Goal: Transaction & Acquisition: Purchase product/service

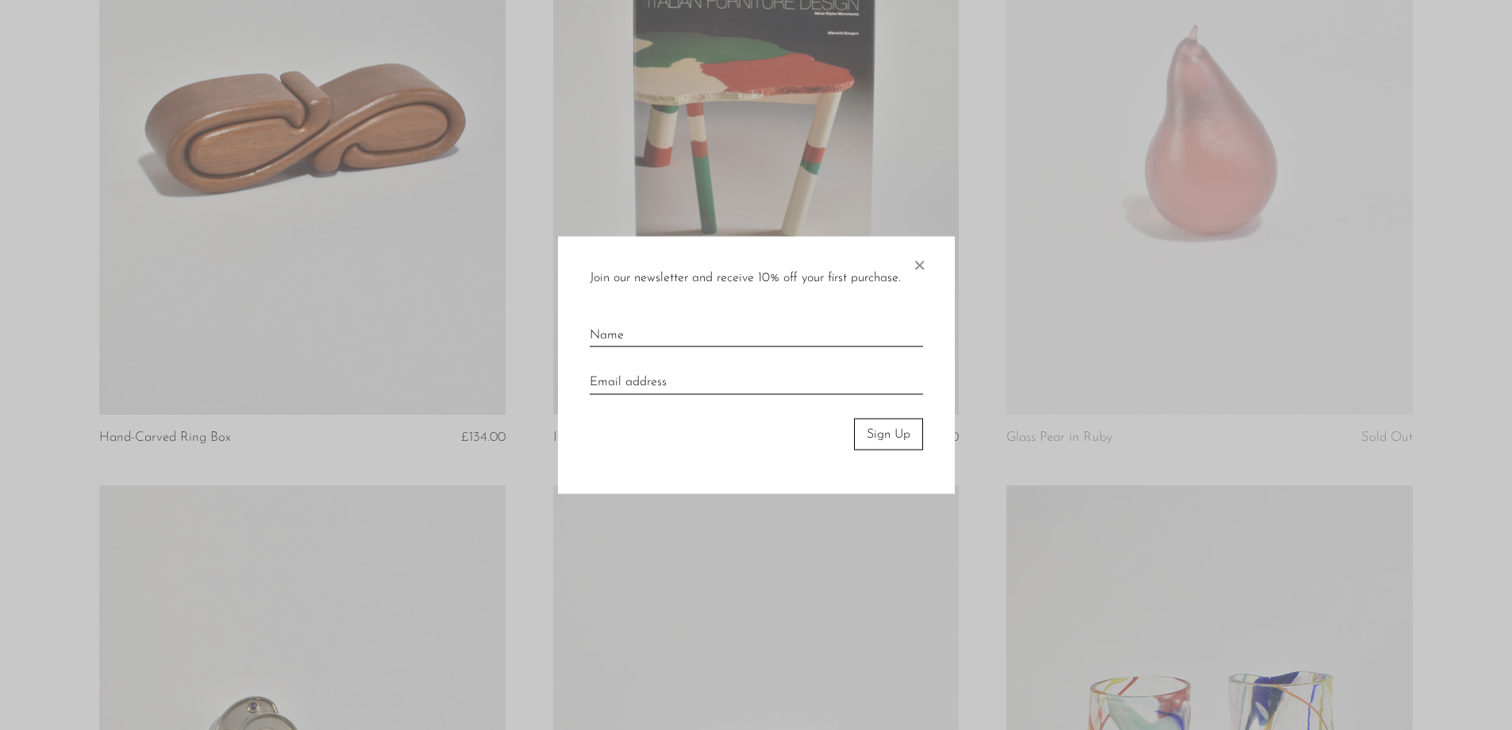
scroll to position [4774, 0]
click at [919, 262] on span "×" at bounding box center [919, 261] width 16 height 51
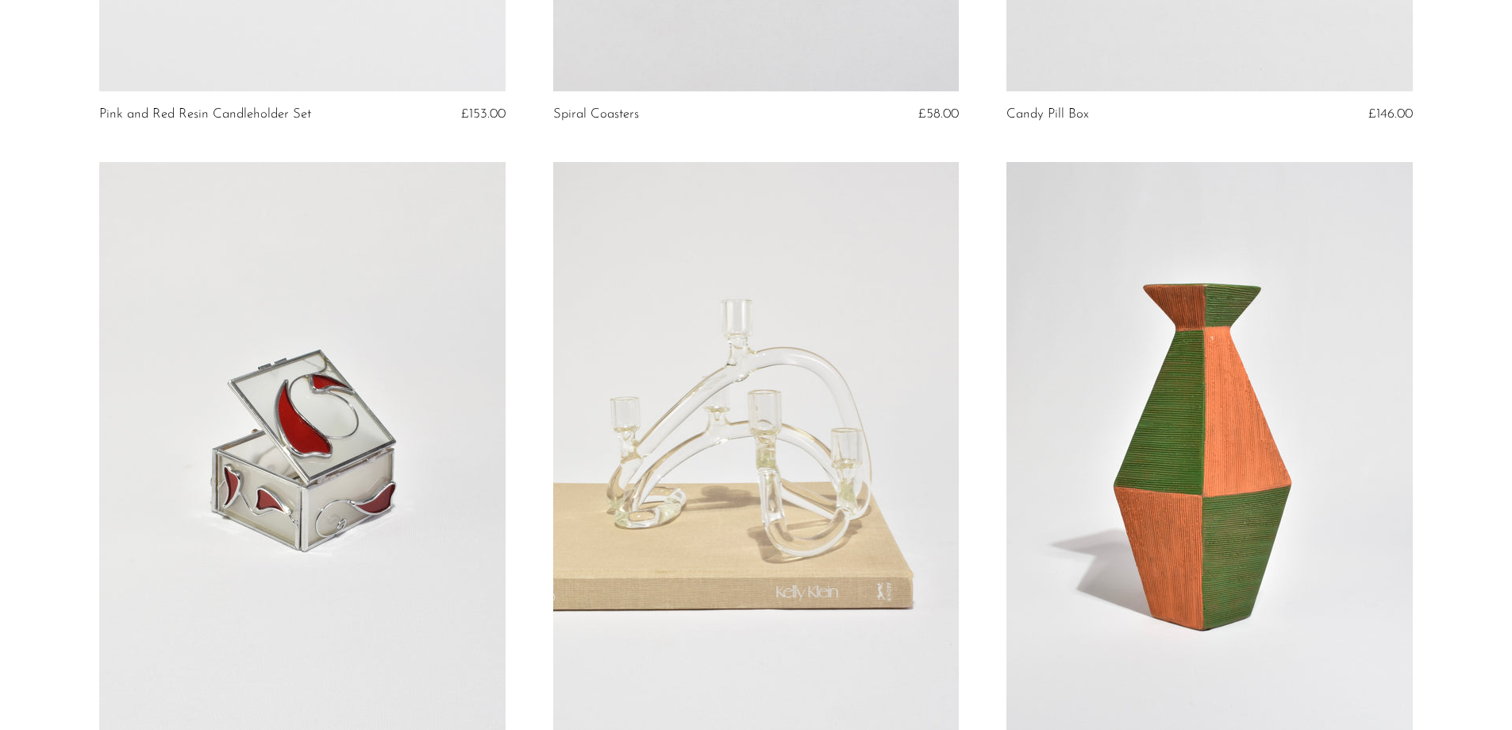
scroll to position [0, 0]
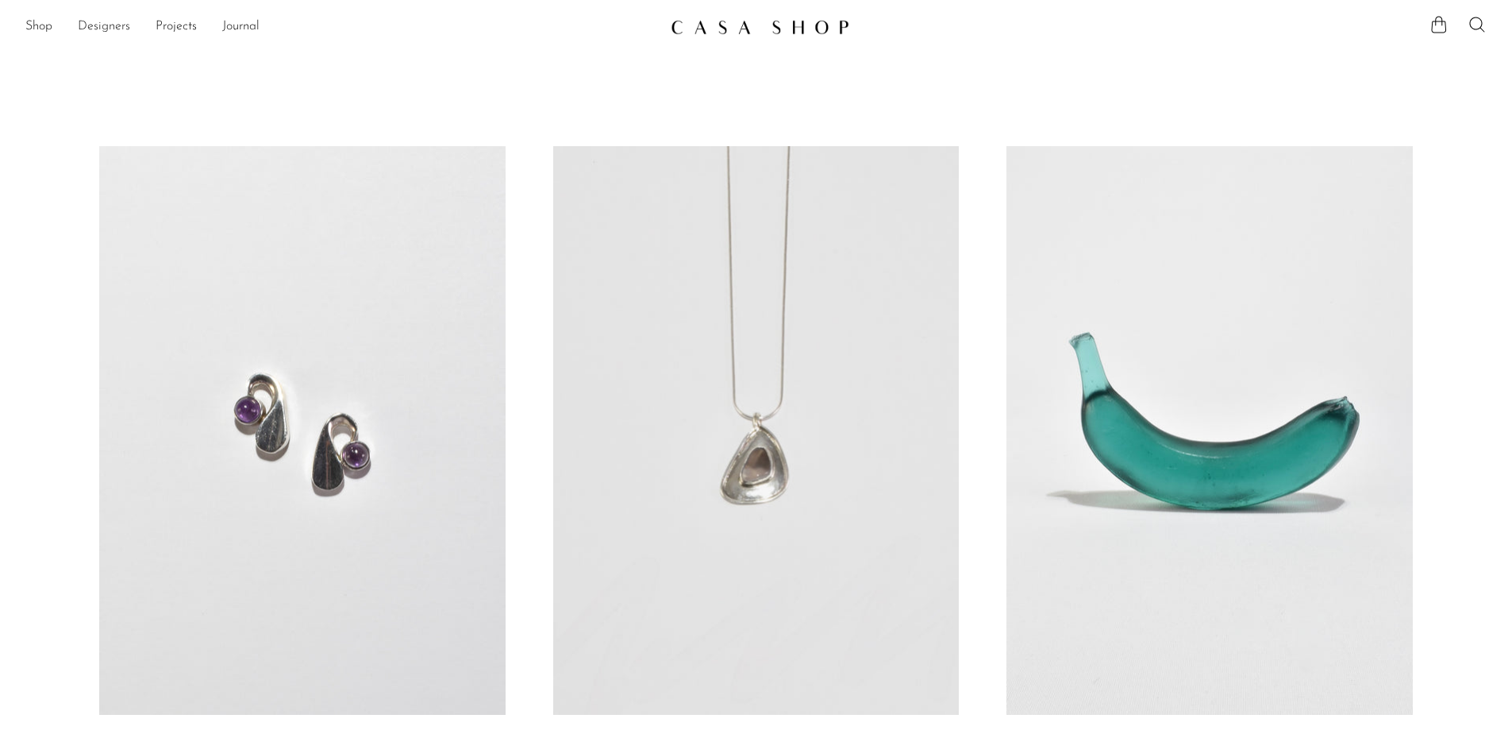
click at [107, 32] on link "Designers" at bounding box center [104, 27] width 52 height 21
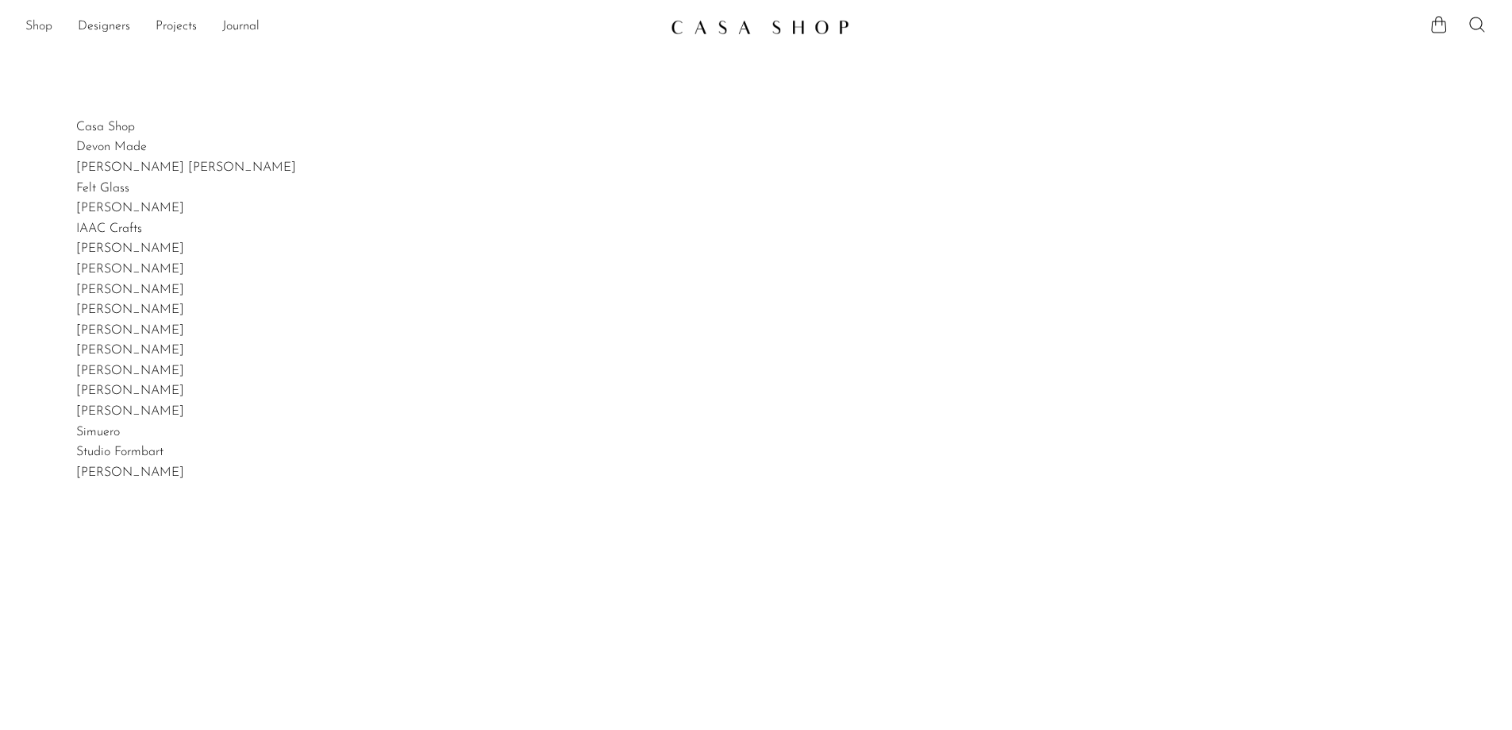
click at [38, 27] on link "Shop" at bounding box center [38, 27] width 27 height 21
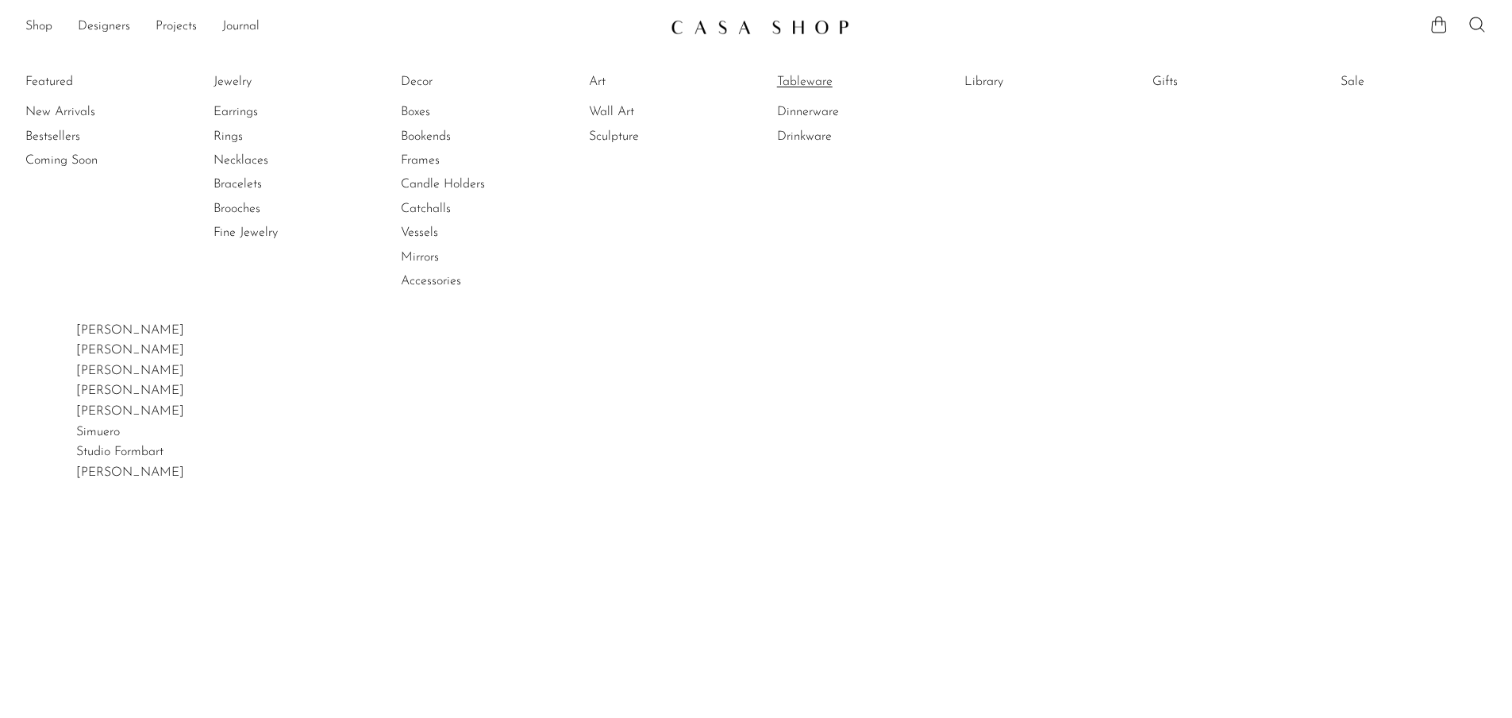
click at [816, 80] on link "Tableware" at bounding box center [836, 81] width 119 height 17
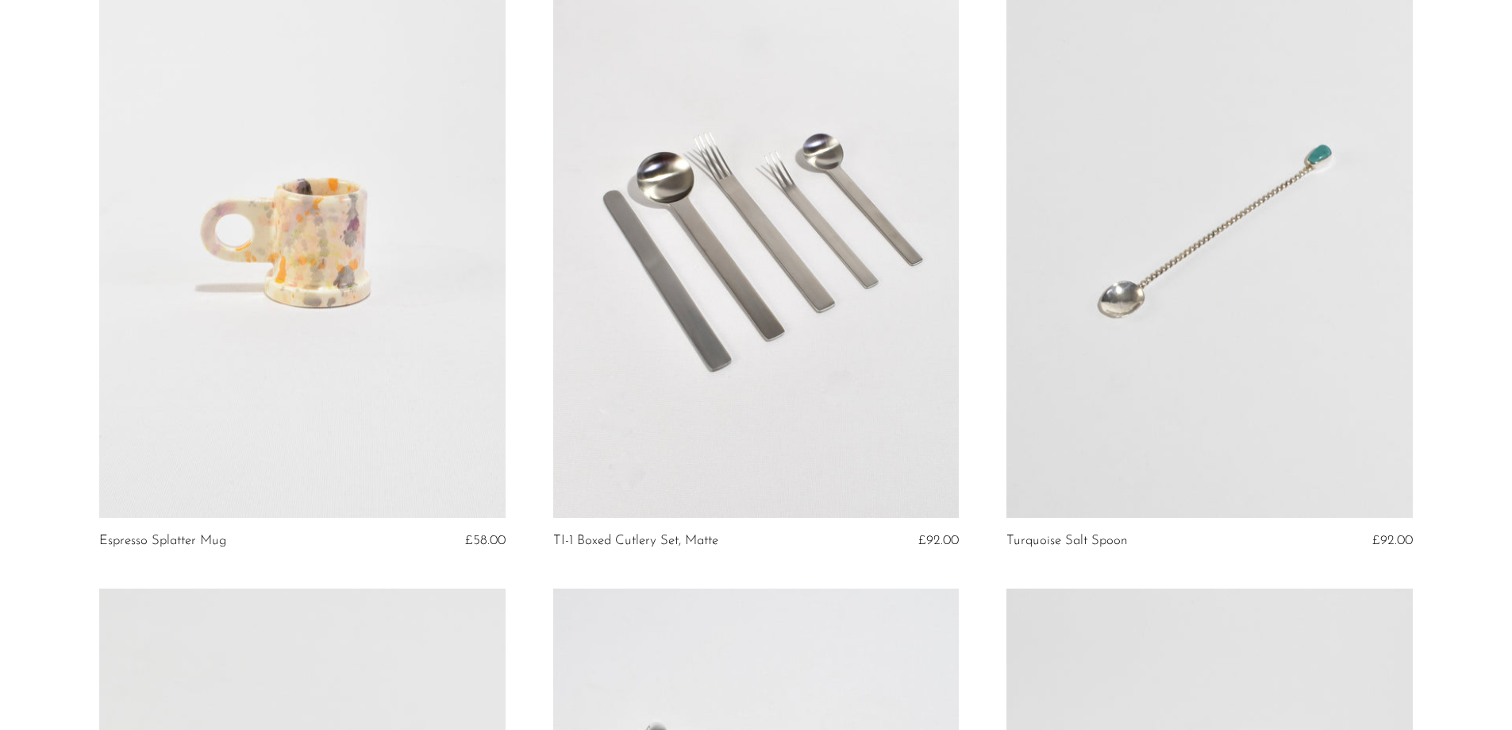
scroll to position [4691, 0]
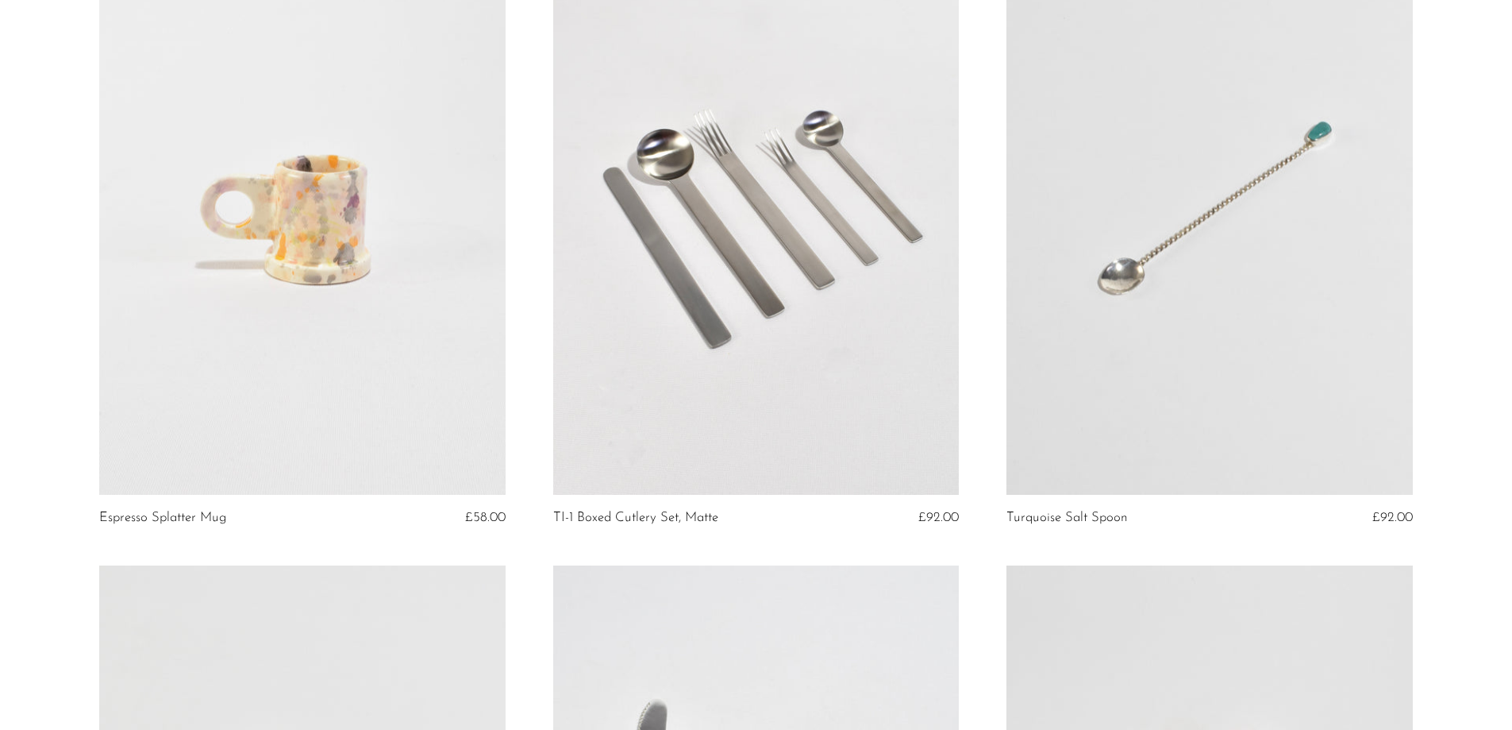
click at [755, 239] on link at bounding box center [756, 210] width 406 height 568
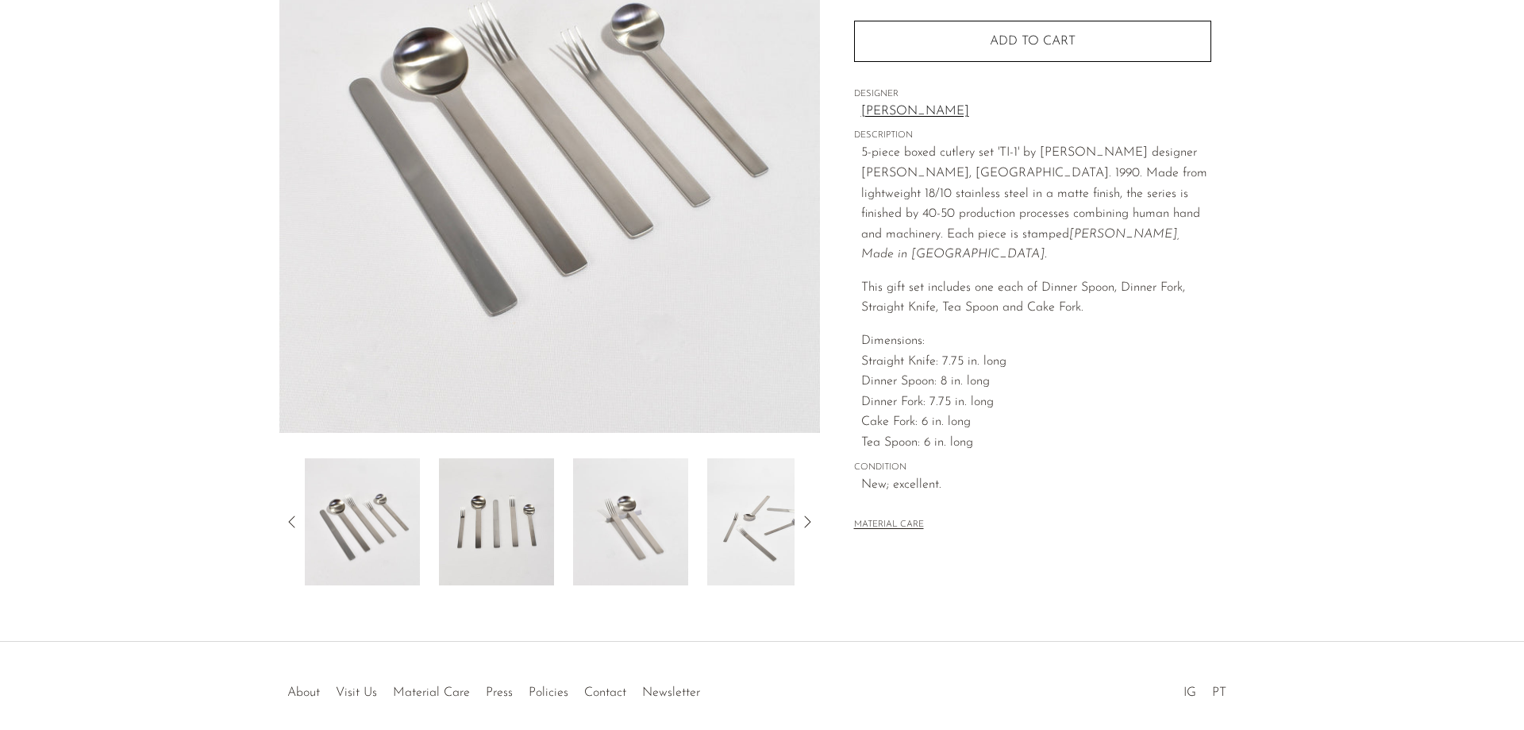
scroll to position [304, 0]
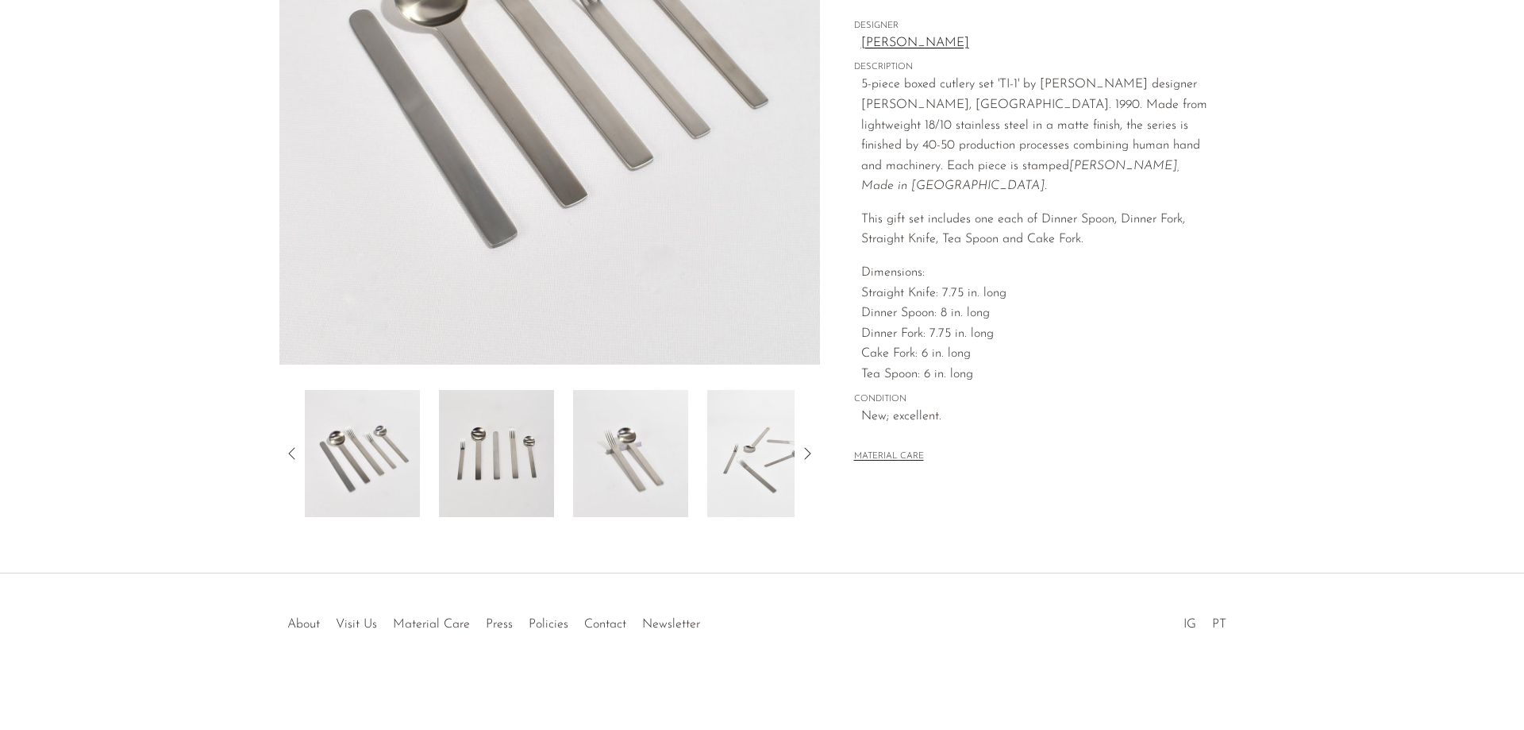
click at [624, 459] on img at bounding box center [630, 453] width 115 height 127
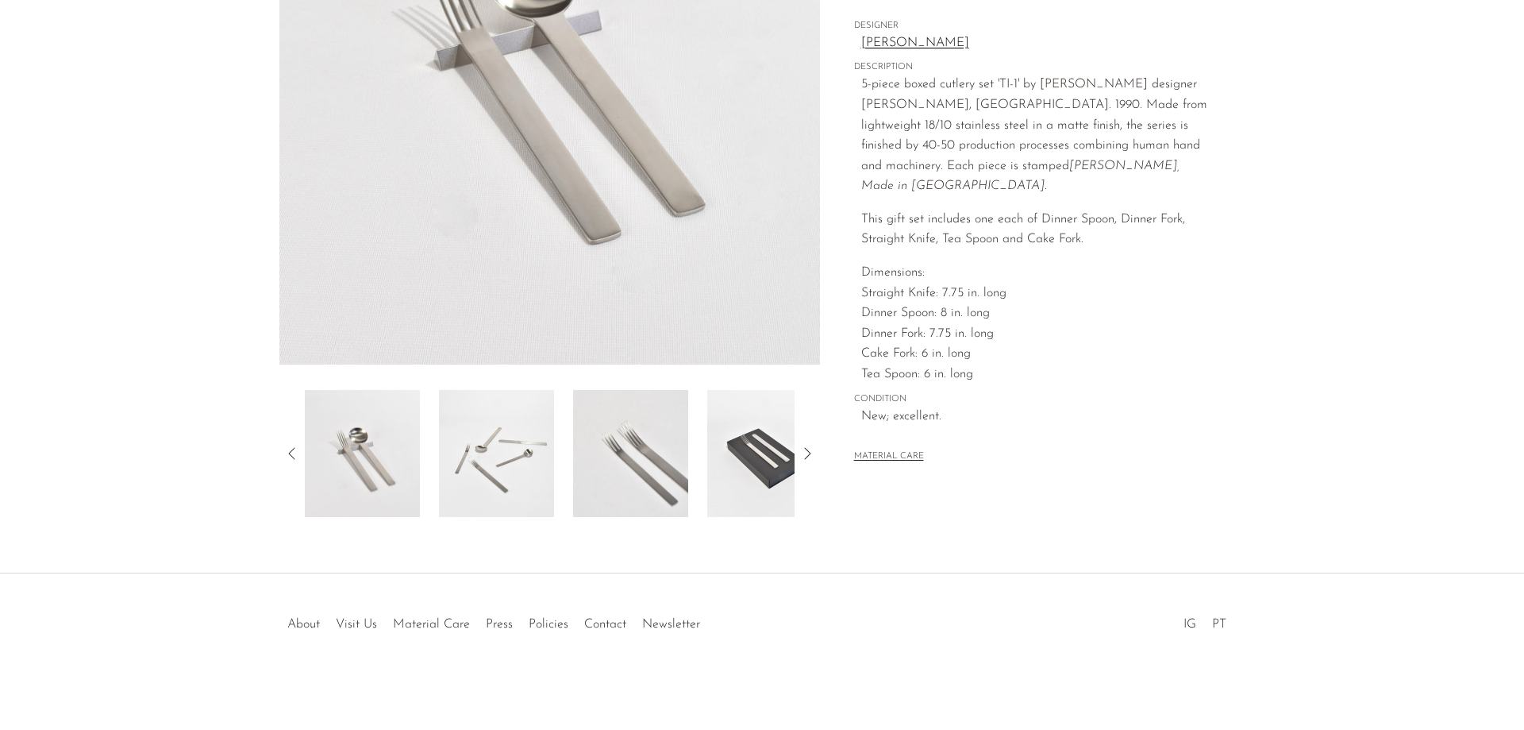
click at [758, 460] on img at bounding box center [764, 453] width 115 height 127
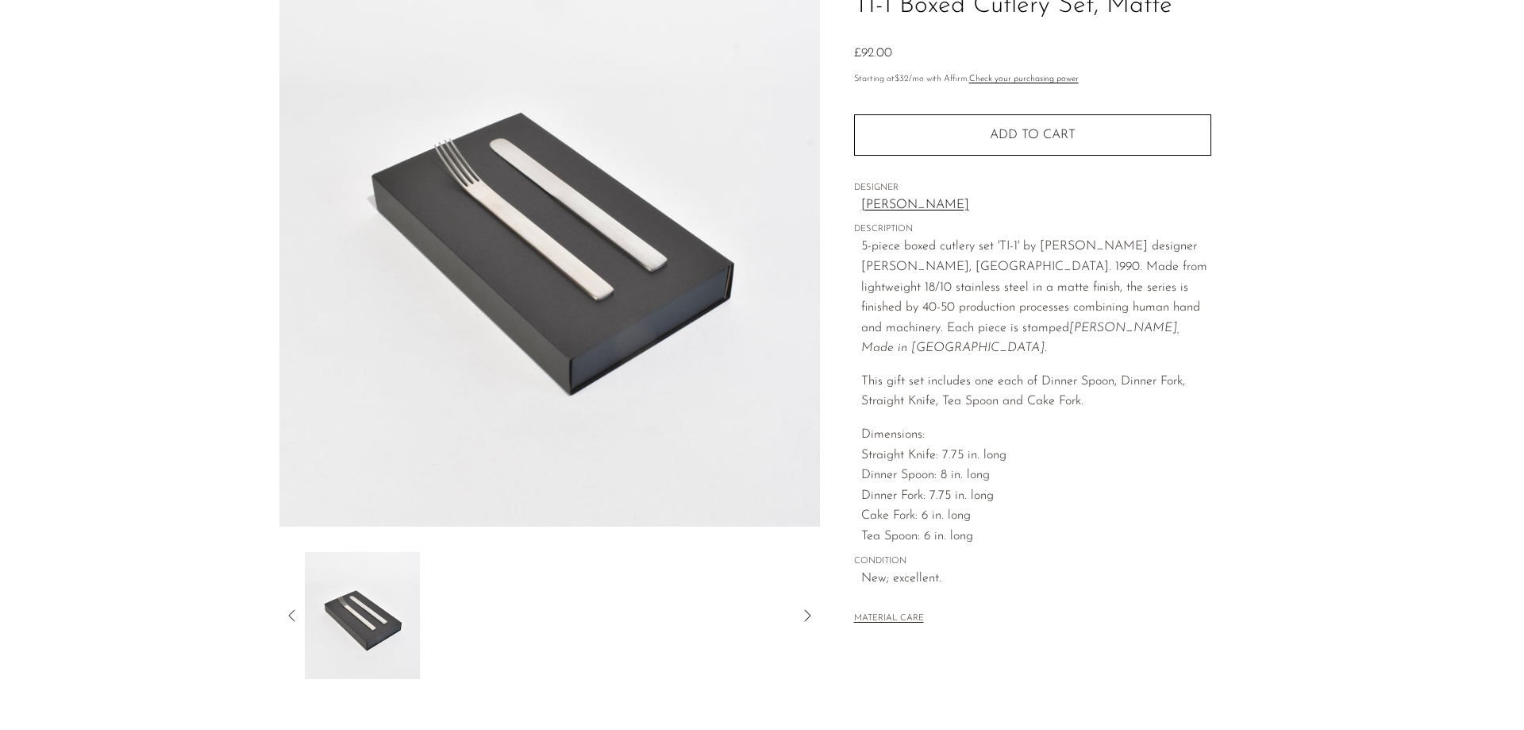
scroll to position [0, 0]
